Goal: Check status: Check status

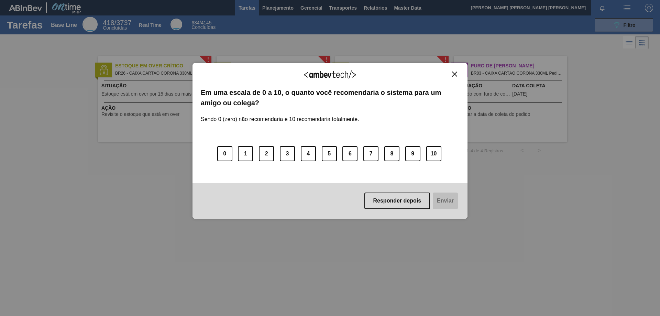
click at [457, 71] on button "Close" at bounding box center [454, 74] width 9 height 6
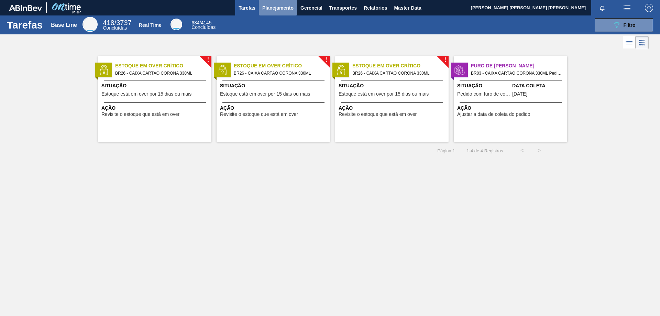
click at [287, 7] on span "Planejamento" at bounding box center [277, 8] width 31 height 8
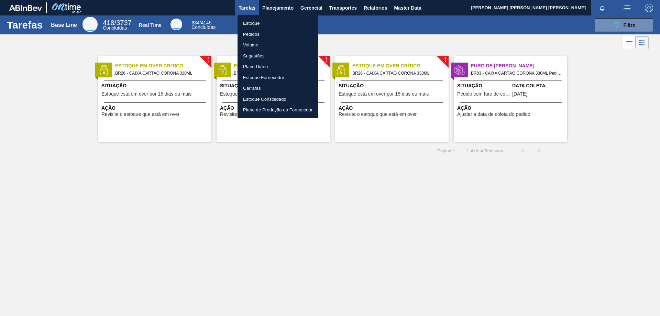
click at [252, 22] on li "Estoque" at bounding box center [278, 23] width 81 height 11
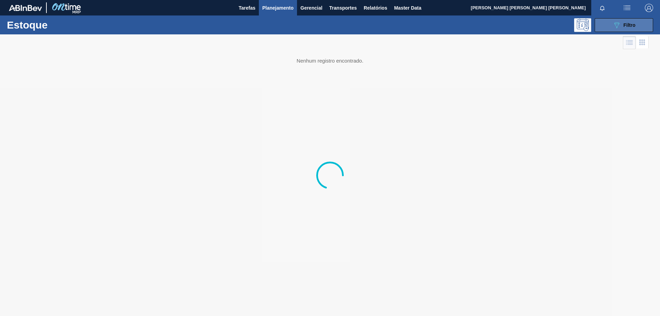
click at [624, 25] on span "Filtro" at bounding box center [630, 25] width 12 height 6
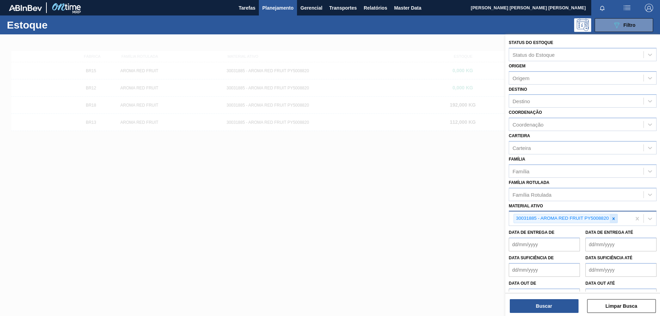
click at [613, 217] on icon at bounding box center [613, 218] width 5 height 5
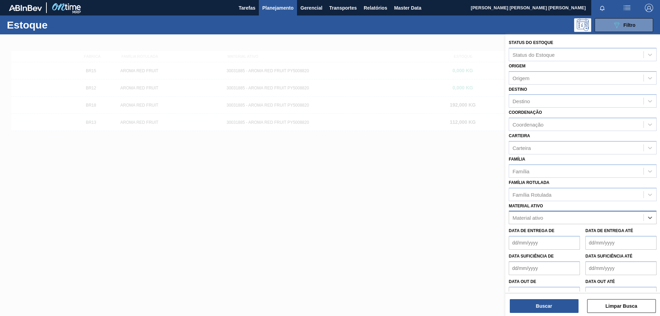
paste ativo "FILME CONTR 620X80 RED MIX 269ML HO"
type ativo "FILME CONTR 620X80 RED MIX 269ML HO"
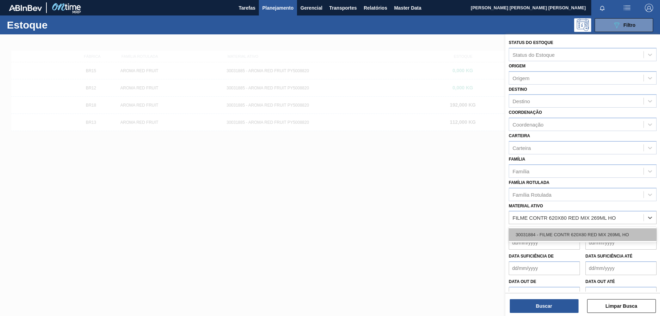
click at [578, 235] on div "30031884 - FILME CONTR 620X80 RED MIX 269ML HO" at bounding box center [583, 234] width 148 height 13
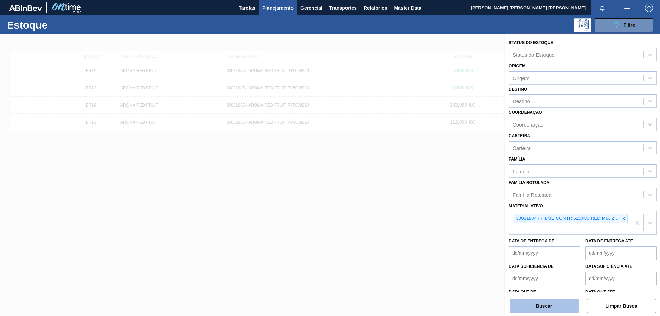
click at [553, 306] on button "Buscar" at bounding box center [544, 306] width 69 height 14
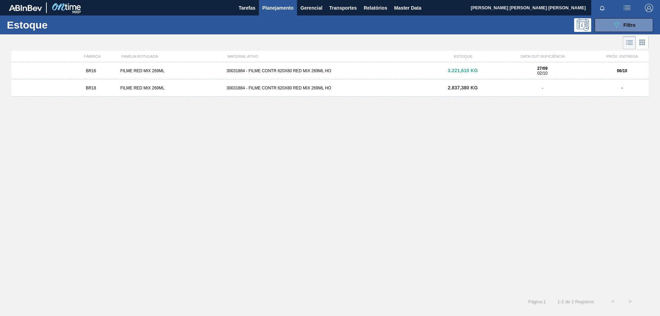
click at [147, 72] on div "FILME RED MIX 269ML" at bounding box center [171, 70] width 106 height 5
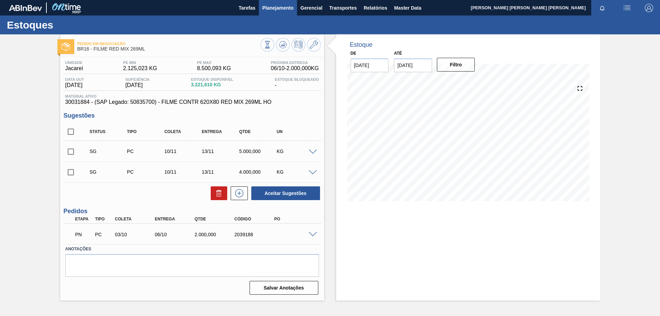
click at [271, 11] on span "Planejamento" at bounding box center [277, 8] width 31 height 8
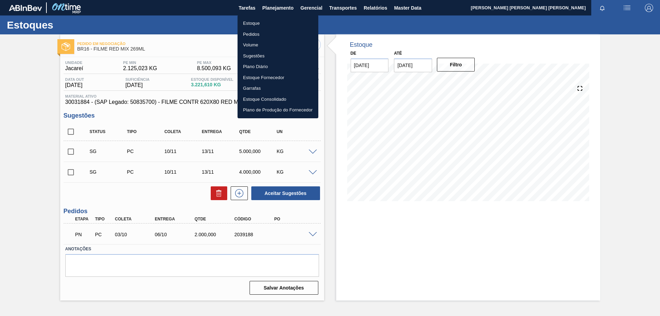
click at [248, 23] on li "Estoque" at bounding box center [278, 23] width 81 height 11
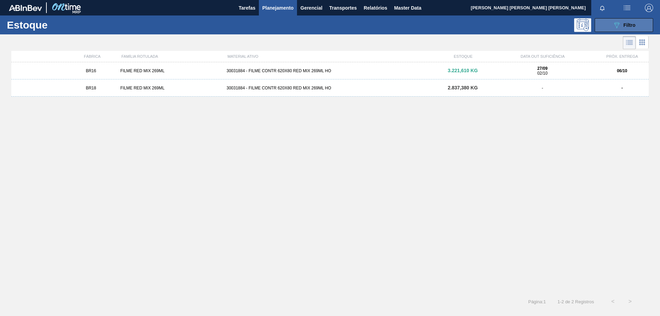
click at [624, 25] on span "Filtro" at bounding box center [630, 25] width 12 height 6
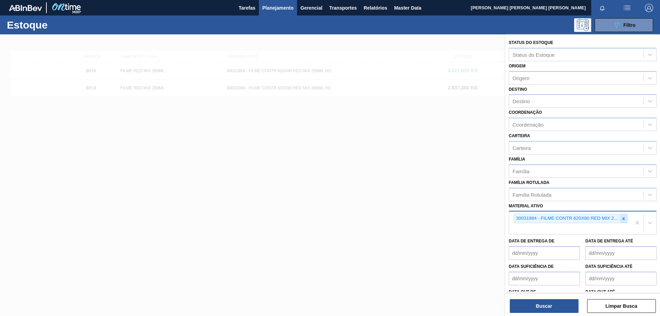
click at [622, 217] on icon at bounding box center [623, 218] width 5 height 5
paste ativo "CX CARTAO RED MIX 269ML LN C6"
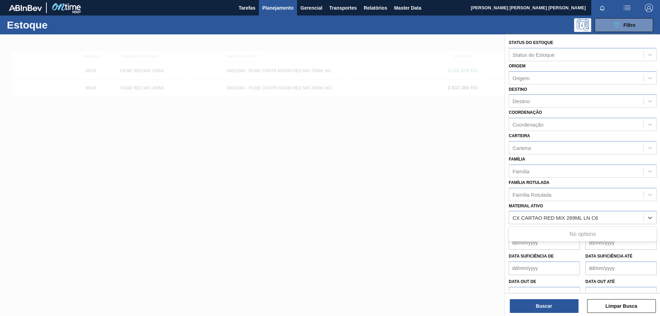
type ativo "CX CARTAO RED MIX 269ML LN C6"
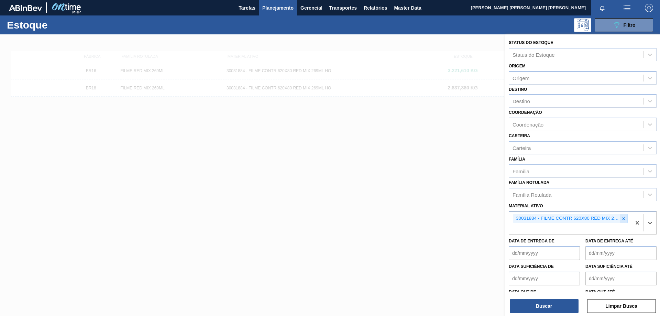
click at [625, 220] on div at bounding box center [624, 218] width 8 height 9
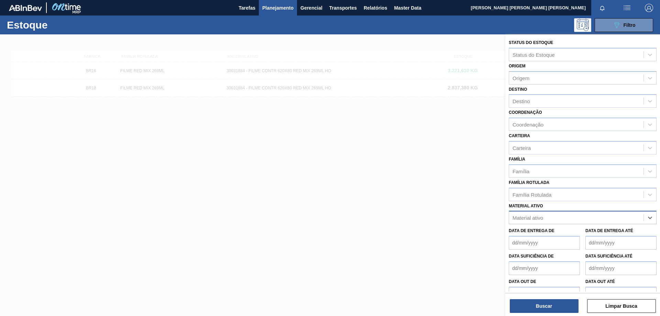
paste ativo "CX CARTAO RED MIX 269ML LN C6"
type ativo "CX CARTAO RED MIX 269ML LN C6"
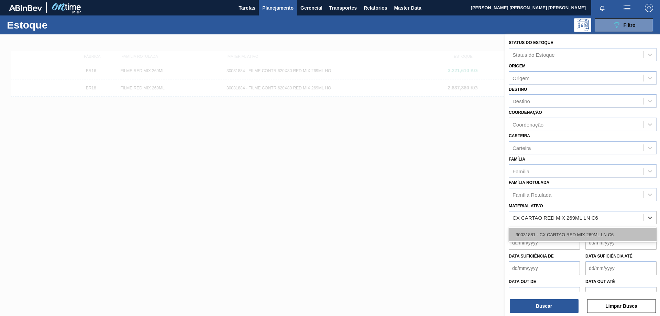
click at [565, 231] on div "30031881 - CX CARTAO RED MIX 269ML LN C6" at bounding box center [583, 234] width 148 height 13
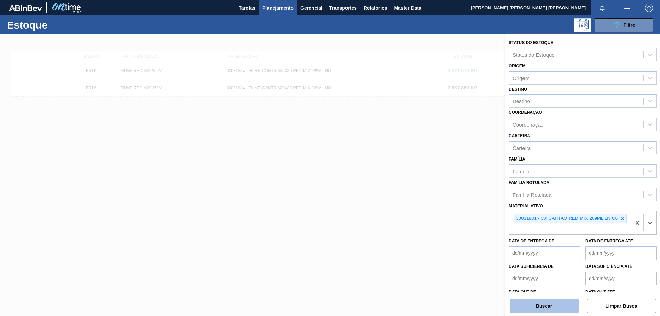
click at [551, 306] on button "Buscar" at bounding box center [544, 306] width 69 height 14
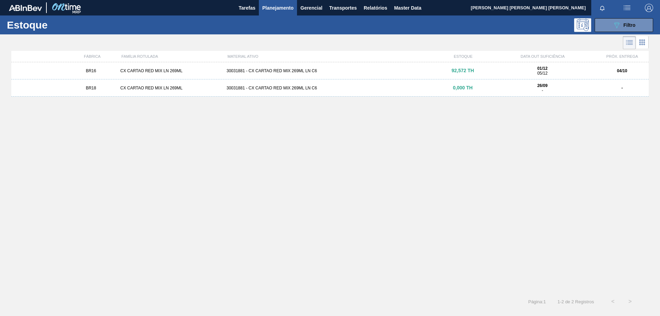
click at [174, 71] on div "CX CARTAO RED MIX LN 269ML" at bounding box center [171, 70] width 106 height 5
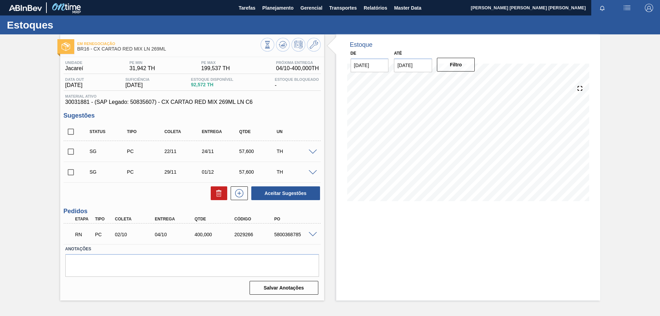
click at [312, 232] on span at bounding box center [313, 234] width 8 height 5
